Goal: Task Accomplishment & Management: Manage account settings

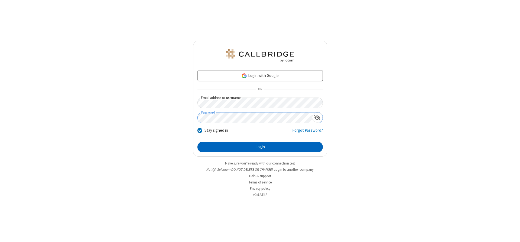
click at [260, 147] on button "Login" at bounding box center [259, 147] width 125 height 11
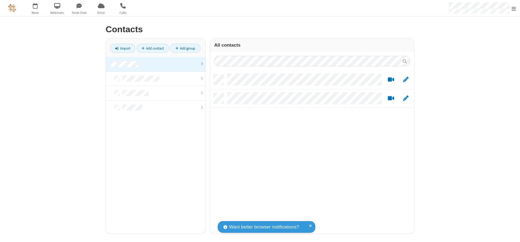
scroll to position [159, 200]
click at [156, 64] on link at bounding box center [156, 64] width 100 height 15
click at [153, 48] on link "Add contact" at bounding box center [153, 48] width 33 height 9
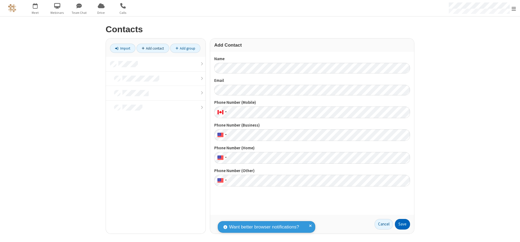
click at [402, 224] on button "Save" at bounding box center [402, 224] width 15 height 11
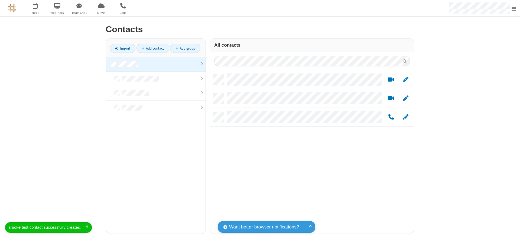
scroll to position [159, 200]
click at [153, 48] on link "Add contact" at bounding box center [153, 48] width 33 height 9
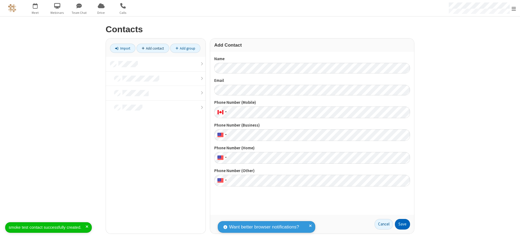
click at [402, 224] on button "Save" at bounding box center [402, 224] width 15 height 11
